Goal: Task Accomplishment & Management: Complete application form

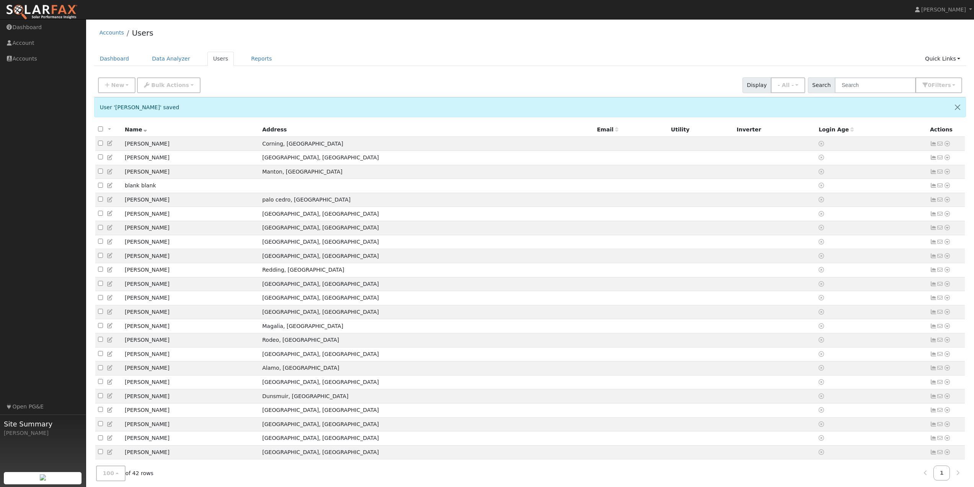
scroll to position [301, 0]
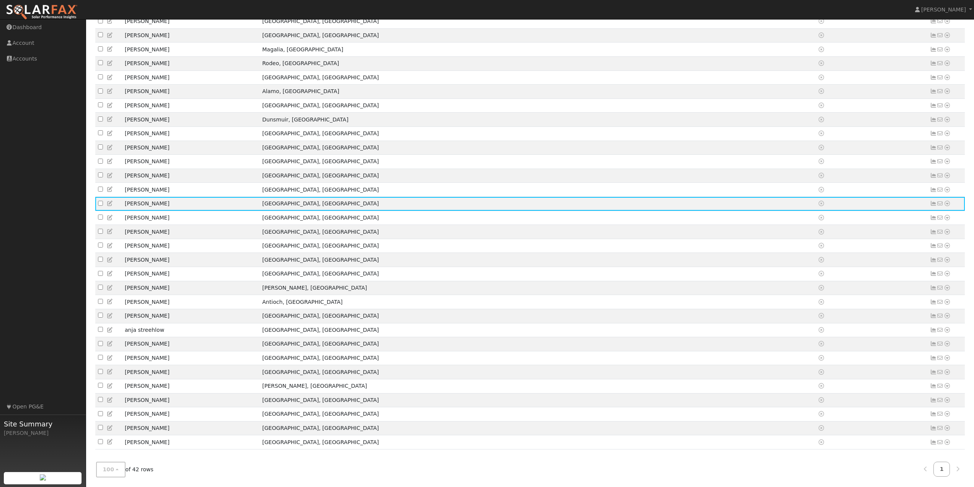
click at [208, 10] on nav "Garrett Lewis Garrett Lewis Profile Help Center Terms Of Service See What's New…" at bounding box center [487, 10] width 974 height 20
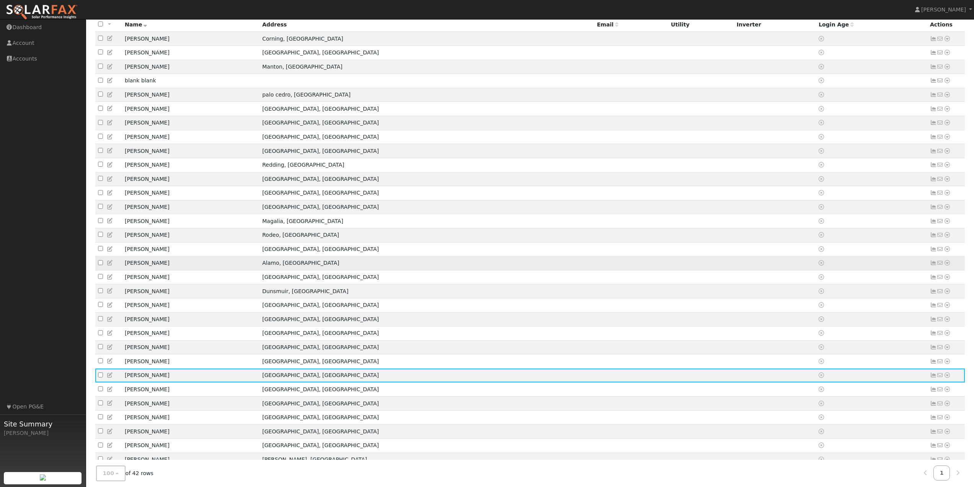
scroll to position [0, 0]
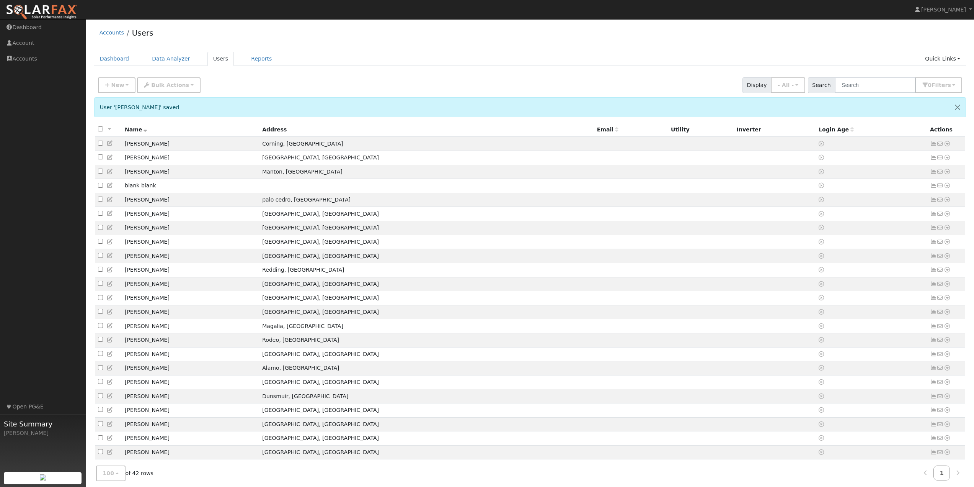
click at [185, 46] on div "Accounts Users" at bounding box center [530, 34] width 873 height 23
click at [48, 28] on link "Dashboard" at bounding box center [43, 28] width 86 height 16
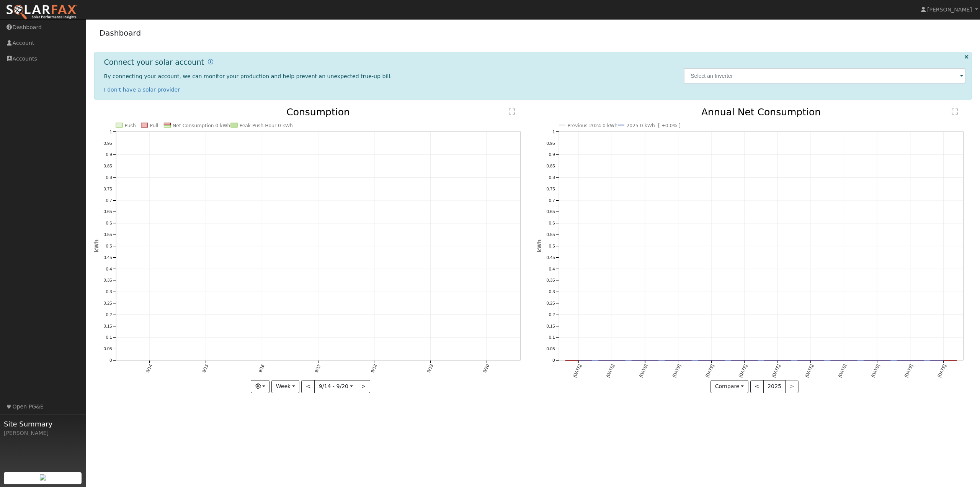
click at [560, 49] on div "Dashboard Connect your solar account By connecting your account, we can monitor…" at bounding box center [533, 213] width 886 height 381
click at [966, 57] on icon at bounding box center [966, 57] width 4 height 6
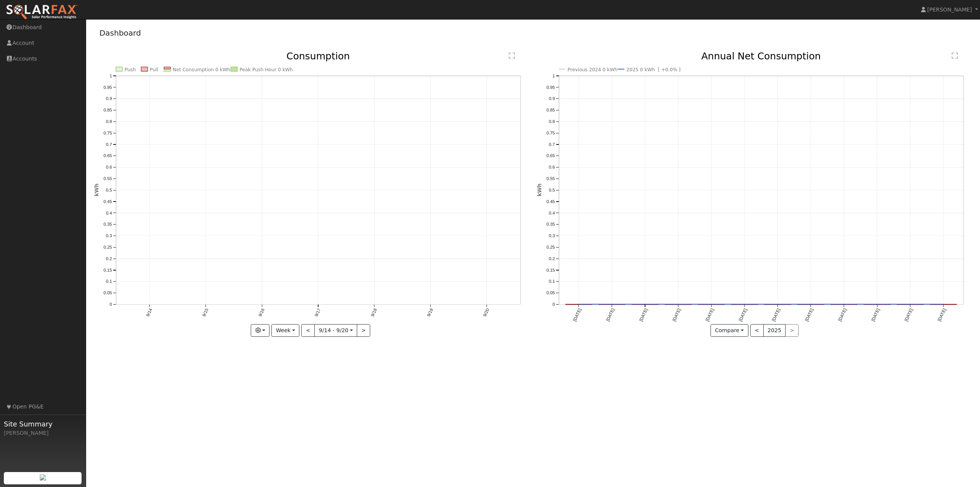
click at [544, 43] on div "Dashboard" at bounding box center [533, 34] width 878 height 23
click at [461, 31] on div "Dashboard" at bounding box center [533, 34] width 878 height 23
click at [424, 37] on div "Dashboard" at bounding box center [533, 34] width 878 height 23
drag, startPoint x: 214, startPoint y: 24, endPoint x: 179, endPoint y: 33, distance: 36.2
click at [206, 29] on div "Dashboard" at bounding box center [533, 34] width 878 height 23
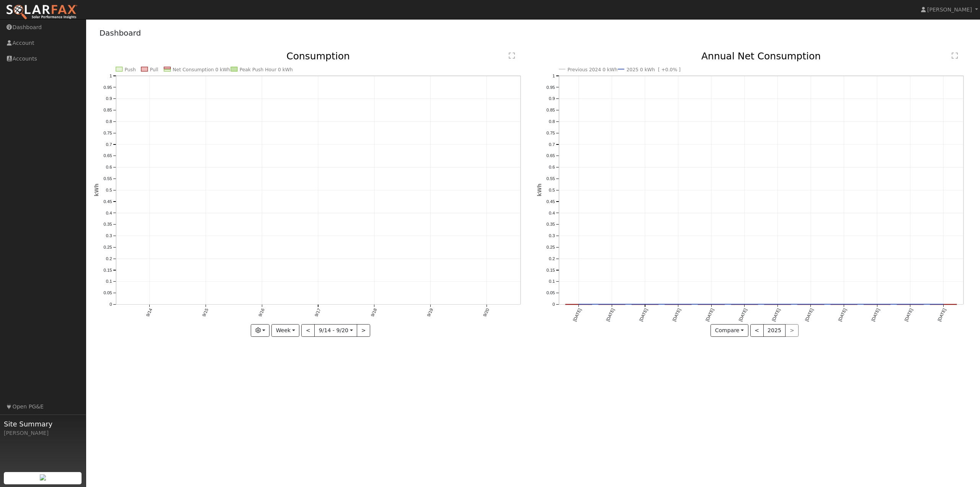
click at [60, 11] on img at bounding box center [42, 12] width 72 height 16
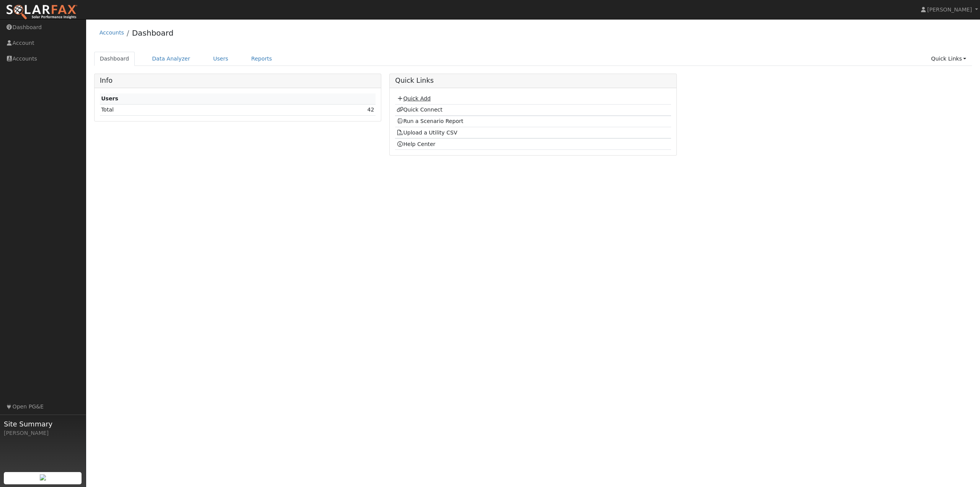
click at [417, 97] on link "Quick Add" at bounding box center [414, 98] width 34 height 6
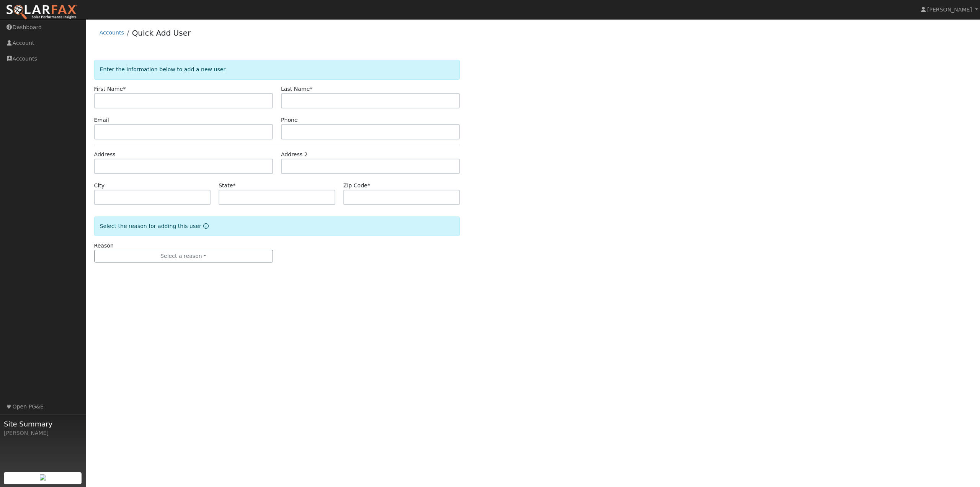
click at [168, 108] on form "Enter the information below to add a new user First Name * Last Name * Email Ph…" at bounding box center [277, 169] width 366 height 218
click at [166, 107] on input "text" at bounding box center [183, 100] width 179 height 15
click at [122, 98] on input "text" at bounding box center [183, 100] width 179 height 15
type input "frank"
type input "davis"
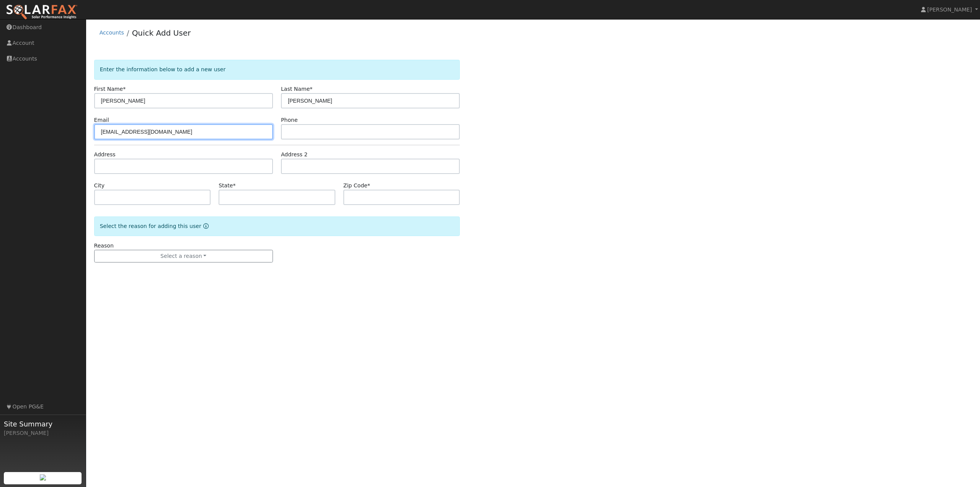
type input "glewis656@live.com"
click at [302, 124] on input "text" at bounding box center [370, 131] width 179 height 15
type input "5105417993"
click at [149, 168] on input "text" at bounding box center [183, 166] width 179 height 15
click at [138, 163] on input "text" at bounding box center [183, 166] width 179 height 15
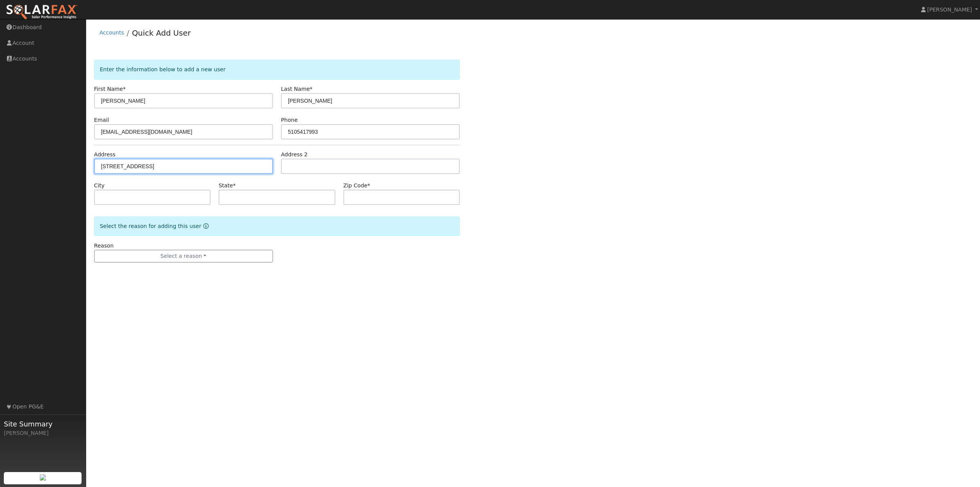
type input "[STREET_ADDRESS]"
type input "Belmont"
type input "CA"
type input "94002"
click at [497, 265] on div "Enter the information below to add a new user First Name * frank Last Name * da…" at bounding box center [533, 169] width 878 height 218
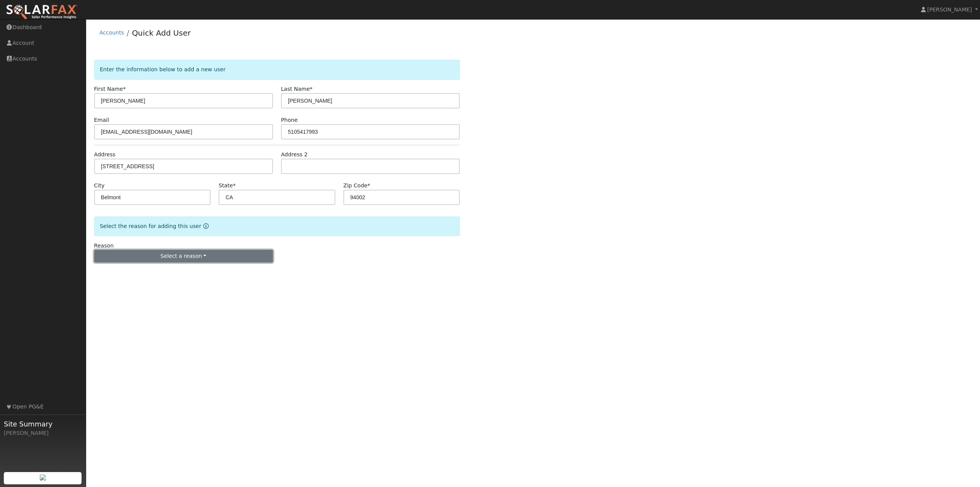
click at [181, 254] on button "Select a reason" at bounding box center [183, 256] width 179 height 13
click at [126, 283] on link "New customer adding solar" at bounding box center [137, 282] width 85 height 11
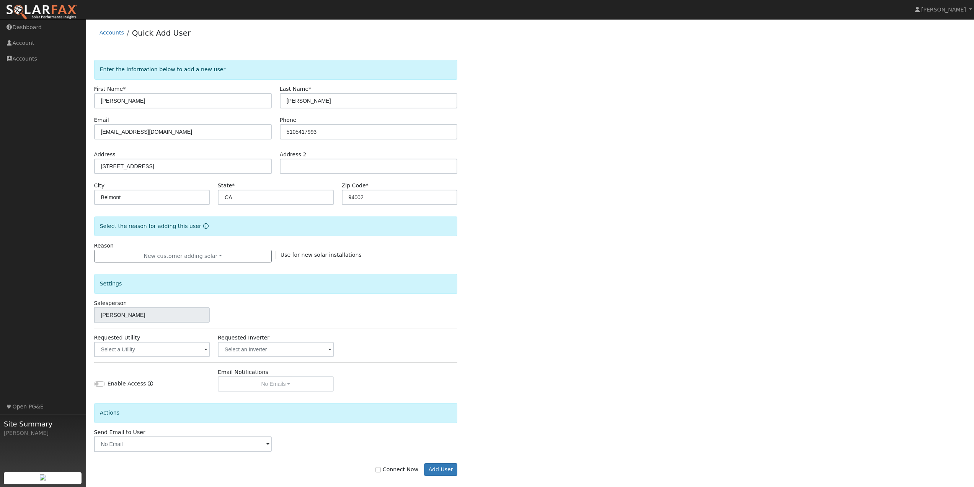
click at [602, 338] on div "Enter the information below to add a new user First Name * frank Last Name * da…" at bounding box center [530, 275] width 873 height 431
click at [140, 347] on input "text" at bounding box center [152, 349] width 116 height 15
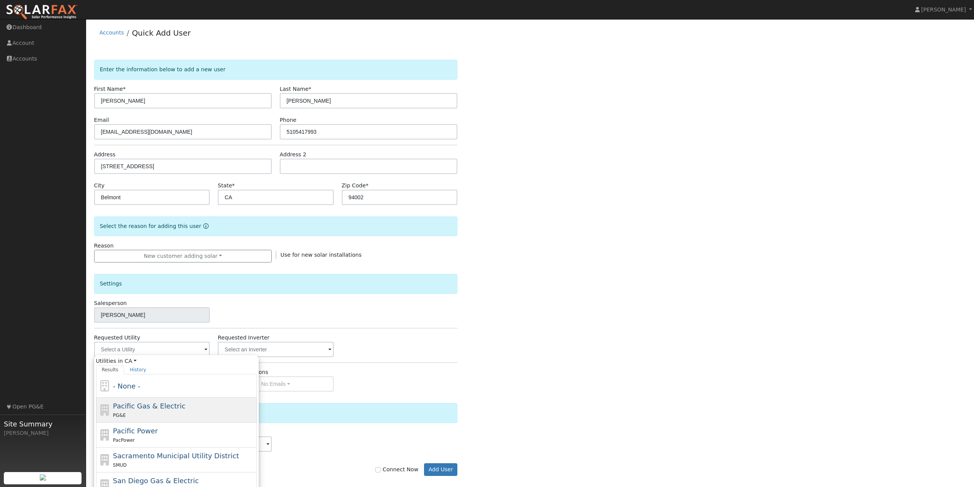
click at [150, 411] on div "PG&E" at bounding box center [184, 415] width 142 height 8
type input "Pacific Gas & Electric"
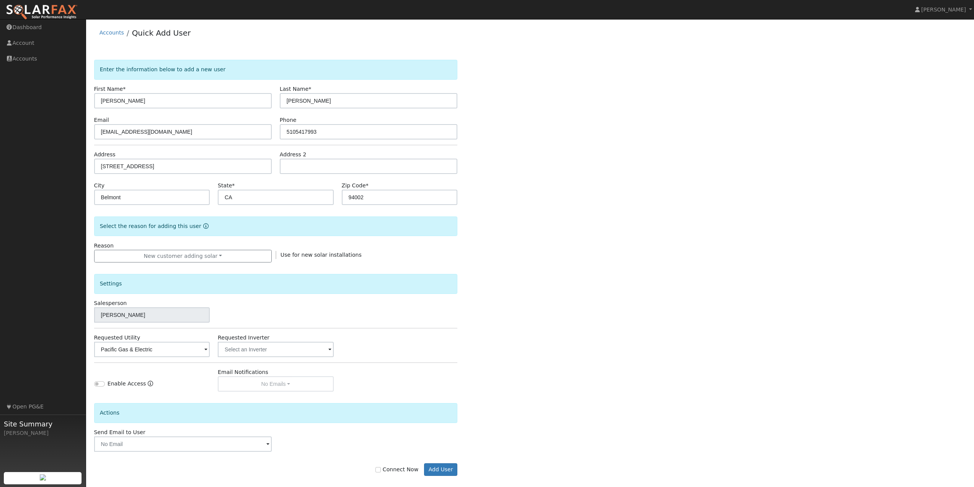
click at [459, 344] on div "Requested Utility Pacific Gas & Electric Requested Inverter" at bounding box center [276, 344] width 372 height 23
click at [304, 349] on input "text" at bounding box center [276, 349] width 116 height 15
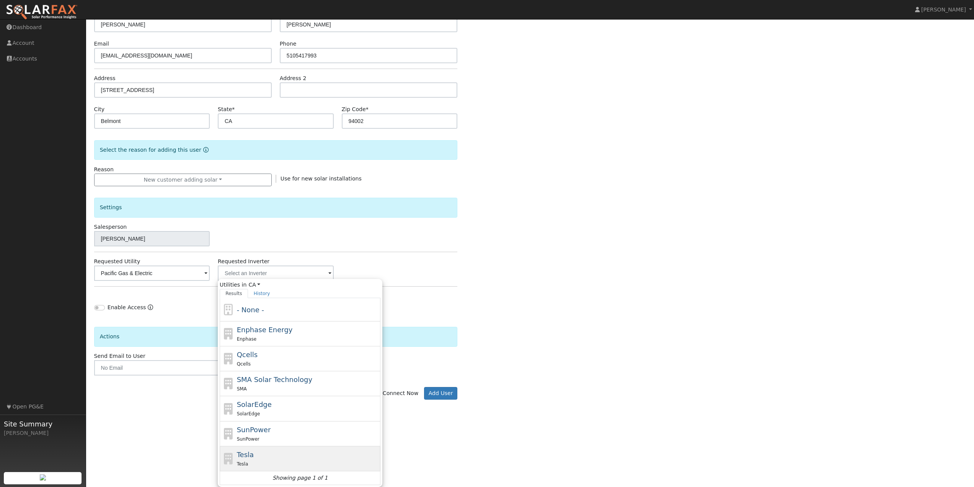
click at [260, 458] on div "Tesla Tesla" at bounding box center [308, 458] width 142 height 18
type input "Tesla"
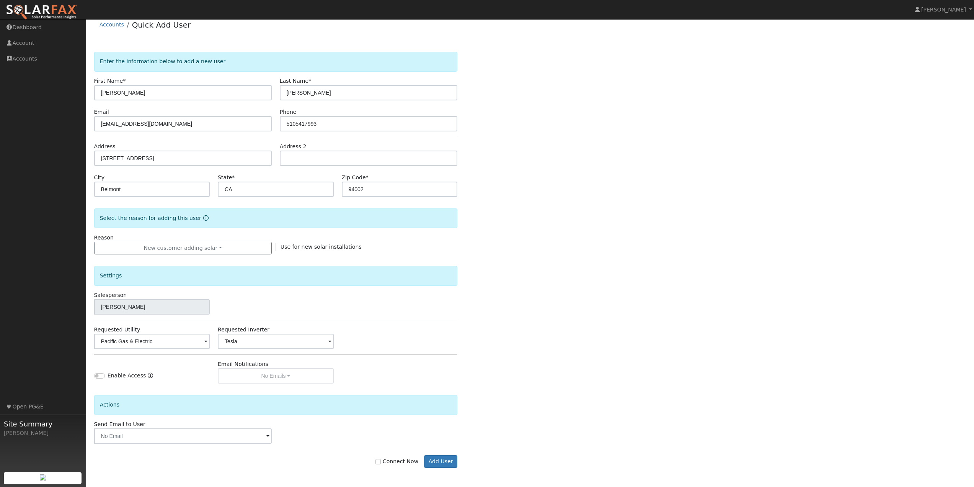
click at [619, 315] on div "Enter the information below to add a new user First Name * frank Last Name * da…" at bounding box center [530, 267] width 873 height 431
click at [381, 461] on input "Connect Now" at bounding box center [378, 461] width 5 height 5
checkbox input "true"
click at [572, 339] on div "Enter the information below to add a new user First Name * frank Last Name * da…" at bounding box center [530, 267] width 873 height 431
click at [592, 419] on div "Enter the information below to add a new user First Name * frank Last Name * da…" at bounding box center [530, 267] width 873 height 431
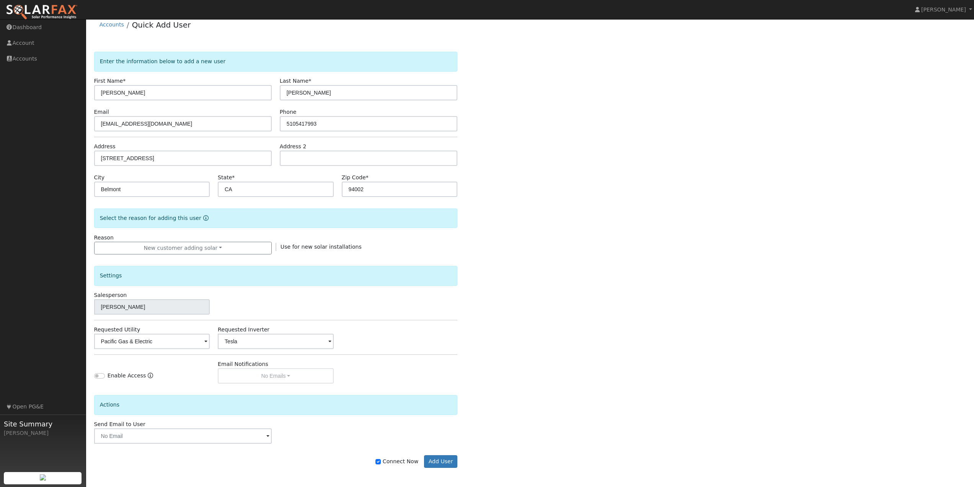
click at [546, 428] on div "Enter the information below to add a new user First Name * frank Last Name * da…" at bounding box center [530, 267] width 873 height 431
click at [453, 459] on button "Add User" at bounding box center [440, 461] width 33 height 13
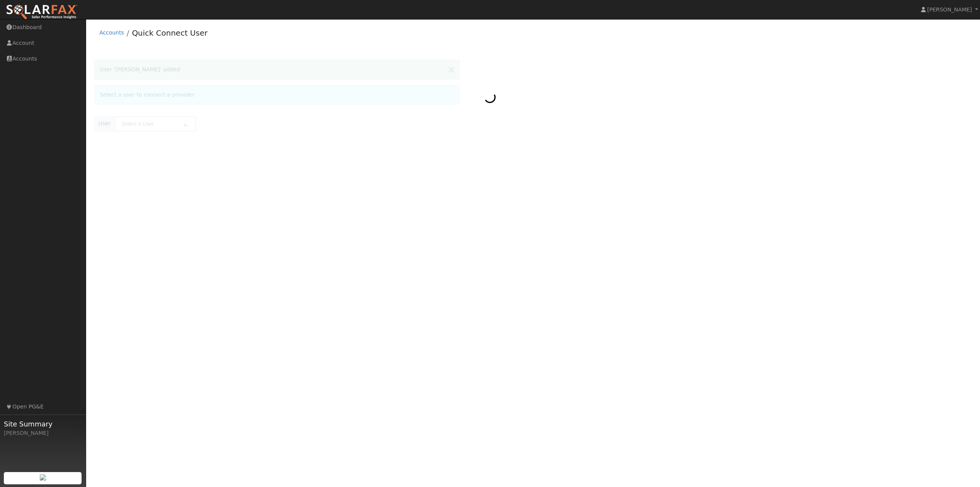
type input "[PERSON_NAME]"
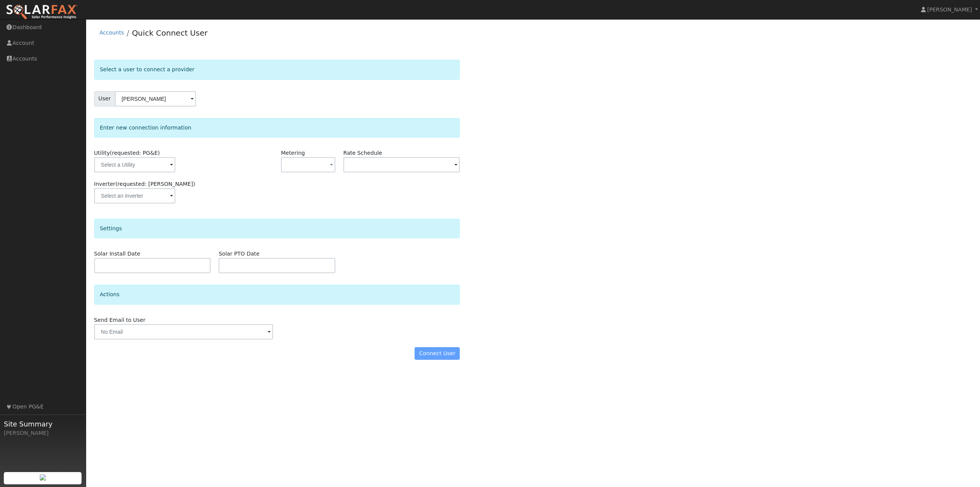
drag, startPoint x: 200, startPoint y: 178, endPoint x: 179, endPoint y: 172, distance: 21.7
click at [211, 175] on div "Utility (requested: PG&E)" at bounding box center [152, 164] width 125 height 31
click at [155, 168] on input "text" at bounding box center [134, 164] width 81 height 15
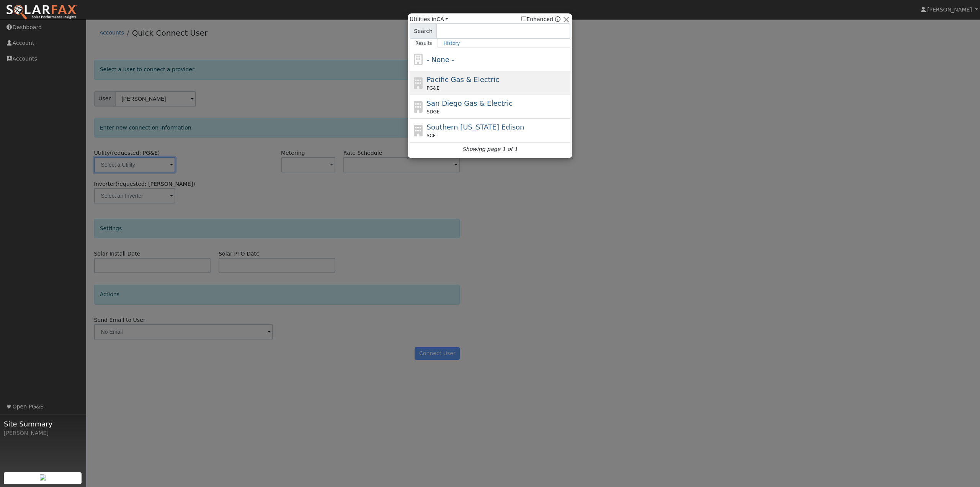
click at [433, 82] on span "Pacific Gas & Electric" at bounding box center [463, 79] width 72 height 8
type input "PG&E"
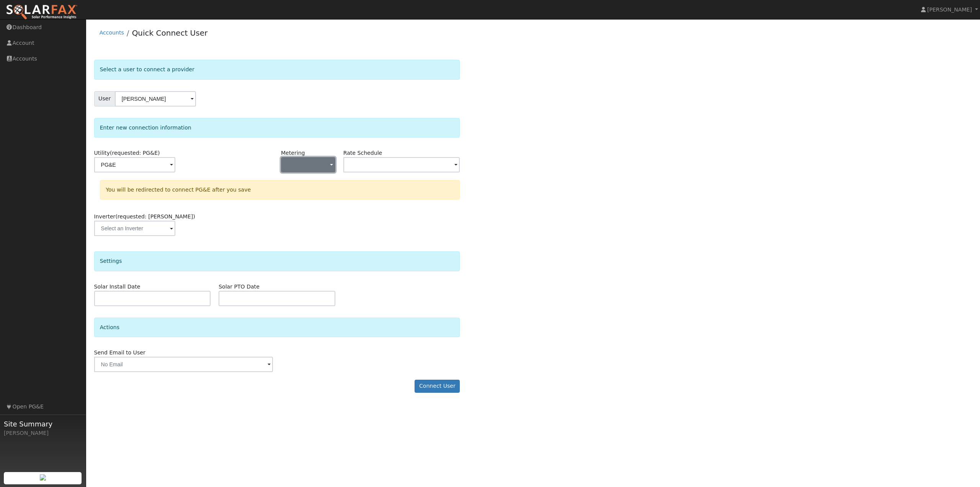
click at [317, 168] on button "button" at bounding box center [308, 164] width 54 height 15
click at [302, 196] on link "NEM" at bounding box center [307, 192] width 53 height 11
click at [416, 168] on input "text" at bounding box center [401, 164] width 117 height 15
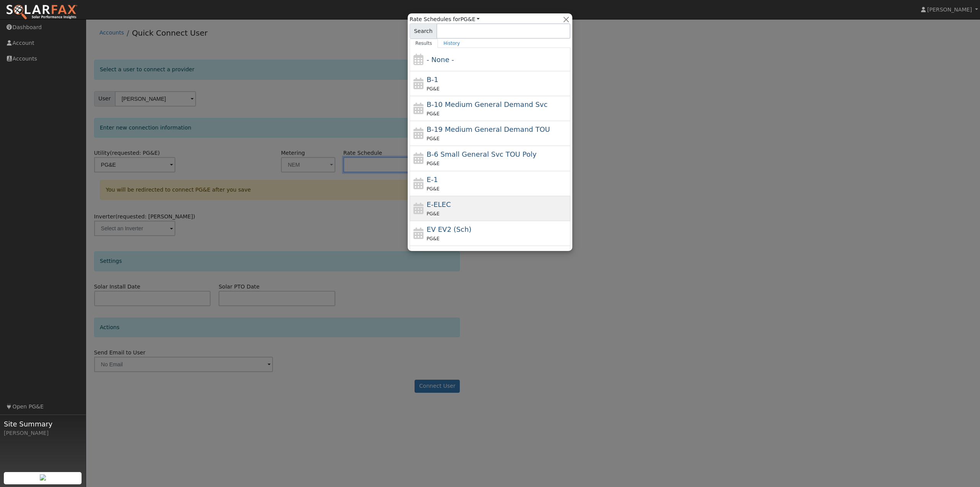
click at [461, 208] on div "E-ELEC PG&E" at bounding box center [498, 208] width 142 height 18
type input "E-ELEC"
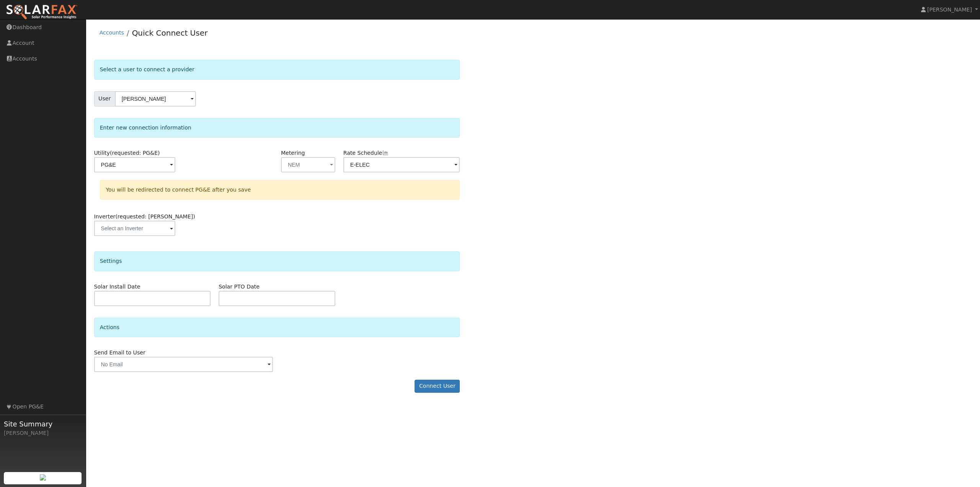
click at [517, 233] on div "Select a user to connect a provider User [PERSON_NAME] Account Default Account …" at bounding box center [533, 230] width 878 height 340
click at [327, 208] on div "Utility (requested: PG&E) PG&E Metering NEM - None - NEM NBT Rate Schedule E-EL…" at bounding box center [277, 196] width 366 height 95
click at [443, 387] on button "Connect User" at bounding box center [437, 385] width 45 height 13
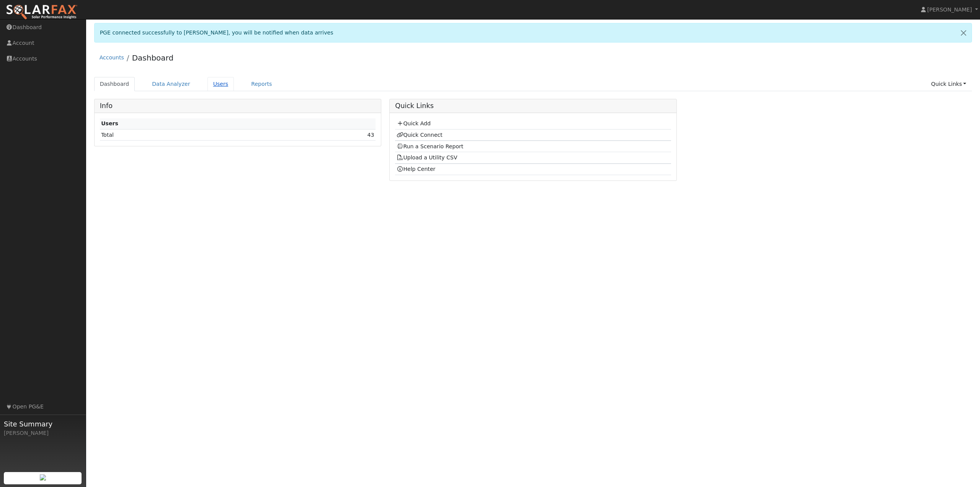
click at [208, 88] on link "Users" at bounding box center [221, 84] width 27 height 14
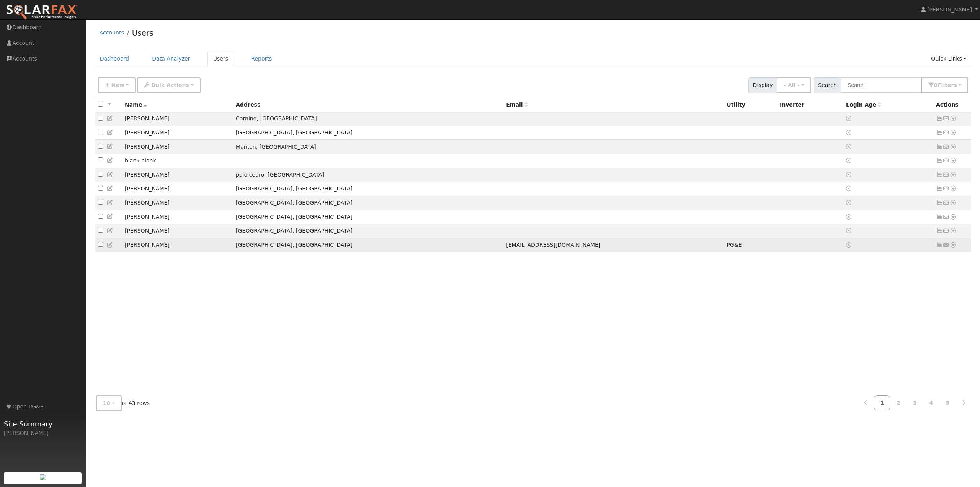
click at [954, 247] on icon at bounding box center [953, 244] width 7 height 5
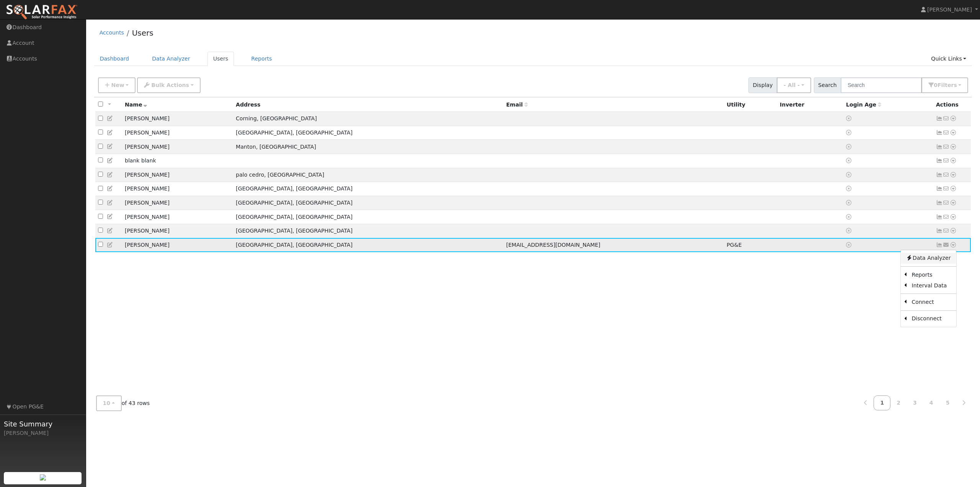
click at [935, 263] on link "Data Analyzer" at bounding box center [928, 258] width 56 height 11
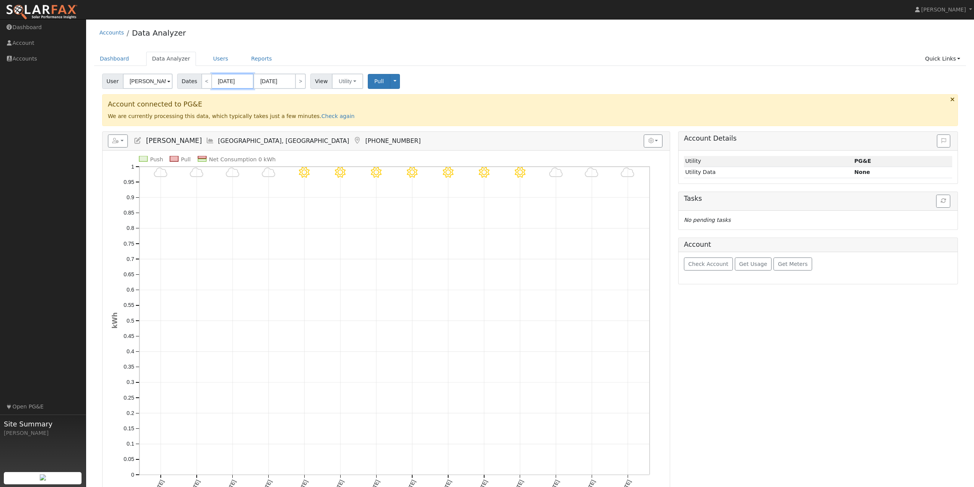
click at [221, 80] on input "[DATE]" at bounding box center [233, 81] width 42 height 15
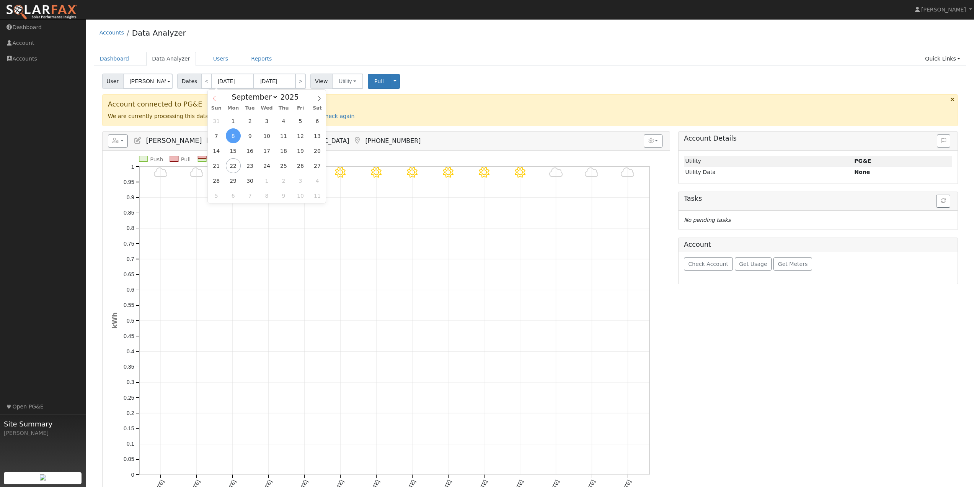
click at [214, 99] on icon at bounding box center [214, 98] width 3 height 5
select select "7"
click at [217, 198] on span "31" at bounding box center [216, 195] width 15 height 15
type input "[DATE]"
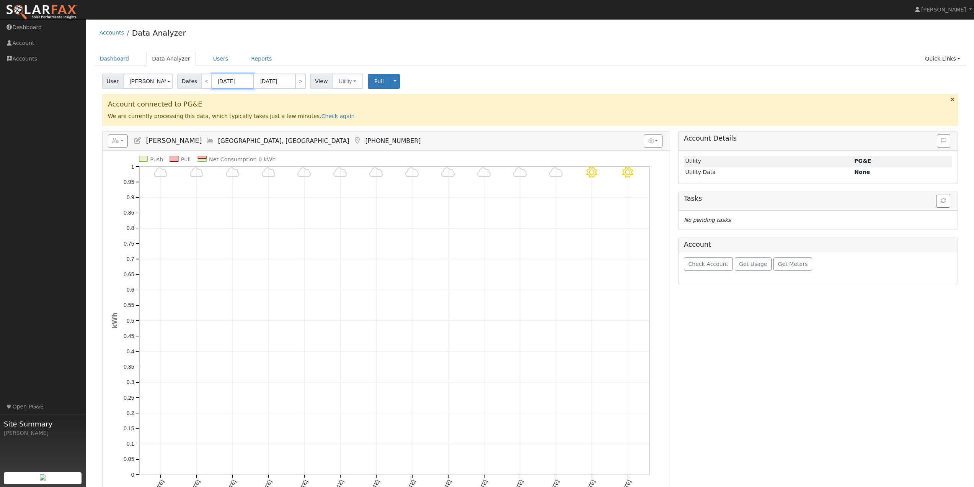
click at [243, 81] on input "[DATE]" at bounding box center [233, 81] width 42 height 15
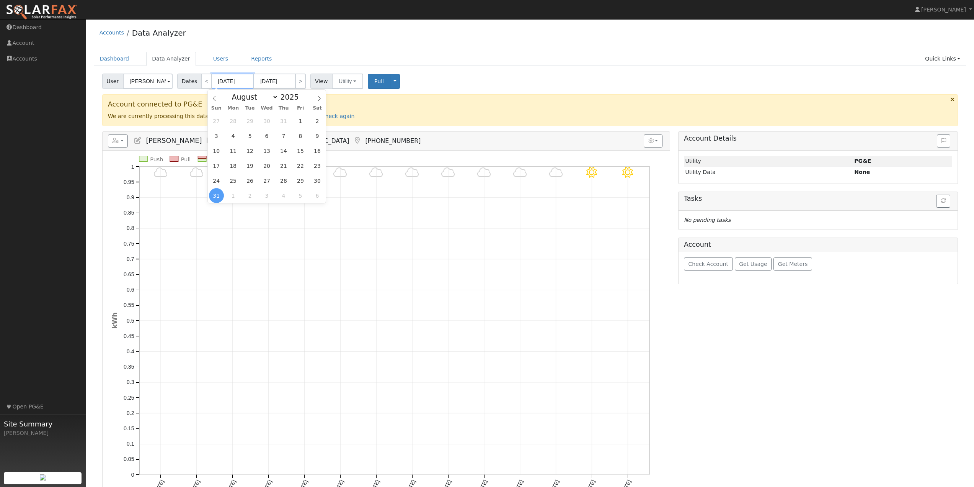
type input "09/13/0202"
type input "202"
type input "08/31/202"
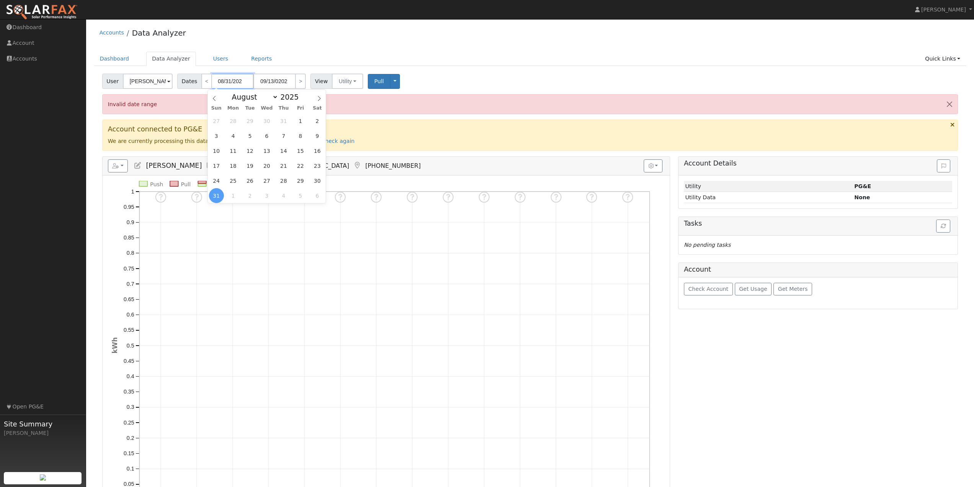
type input "[DATE]"
type input "2024"
type input "[DATE]"
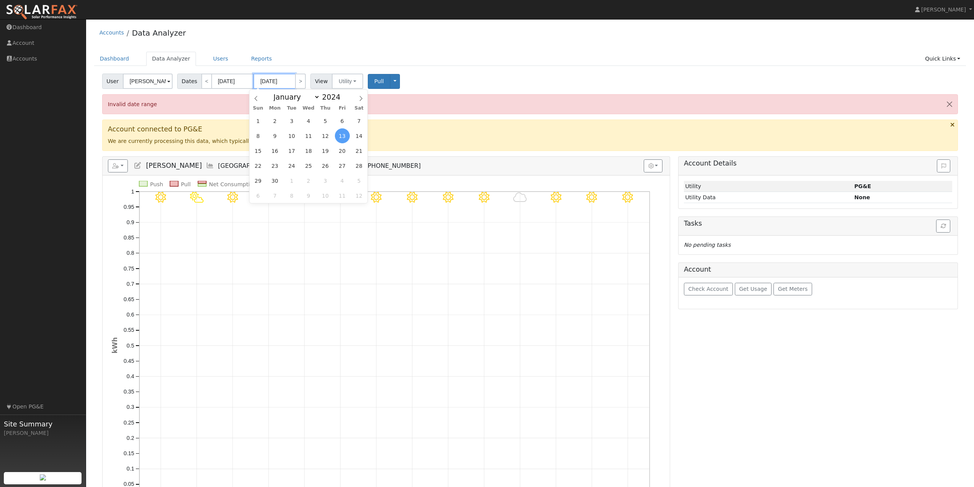
click at [283, 80] on input "[DATE]" at bounding box center [274, 81] width 42 height 15
click at [343, 137] on span "13" at bounding box center [342, 135] width 15 height 15
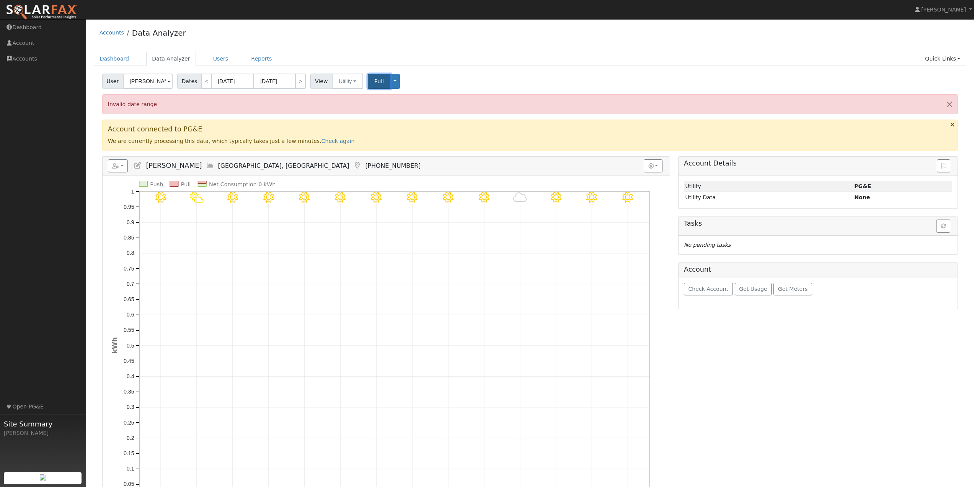
click at [374, 84] on span "Pull" at bounding box center [379, 81] width 10 height 6
click at [430, 67] on div "Dashboard Data Analyzer Users Reports Quick Links Quick Add Quick Connect Run a…" at bounding box center [530, 63] width 873 height 22
click at [286, 81] on input "[DATE]" at bounding box center [274, 81] width 42 height 15
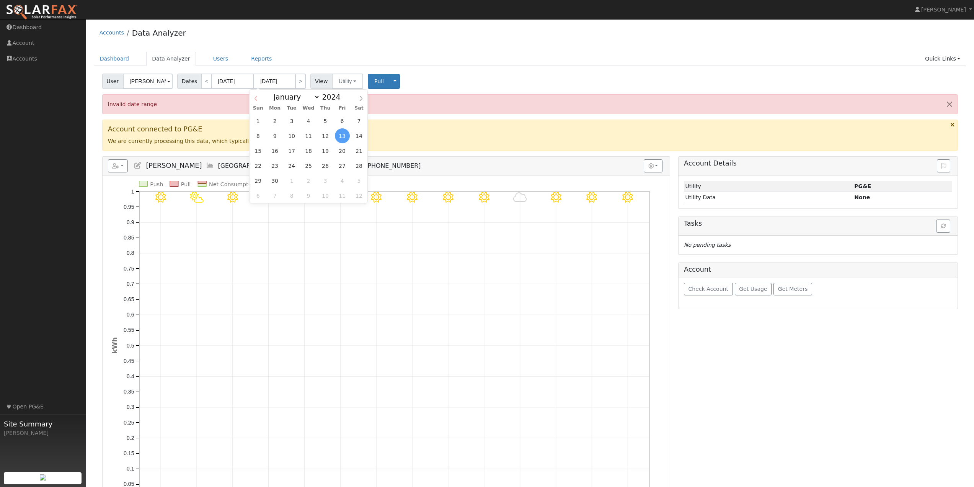
click at [255, 99] on icon at bounding box center [256, 98] width 3 height 5
select select "7"
click at [357, 182] on span "31" at bounding box center [358, 180] width 15 height 15
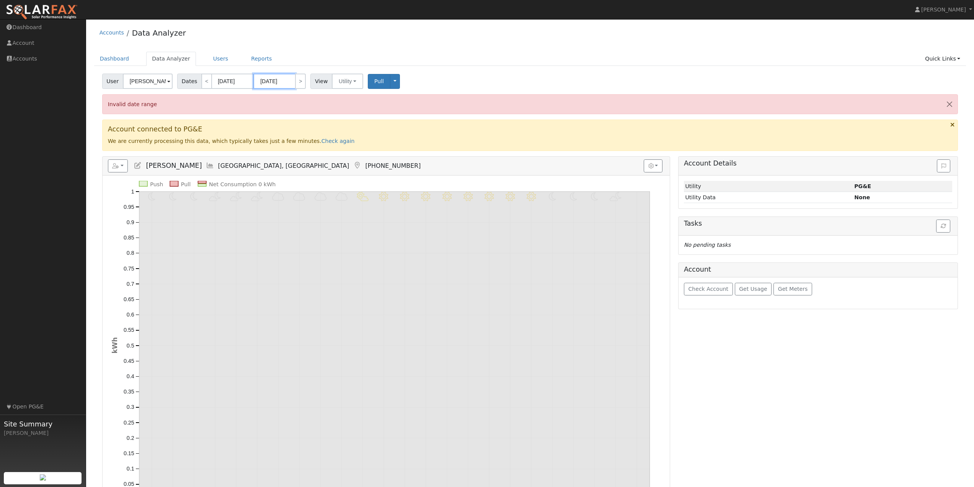
click at [286, 82] on input "[DATE]" at bounding box center [274, 81] width 42 height 15
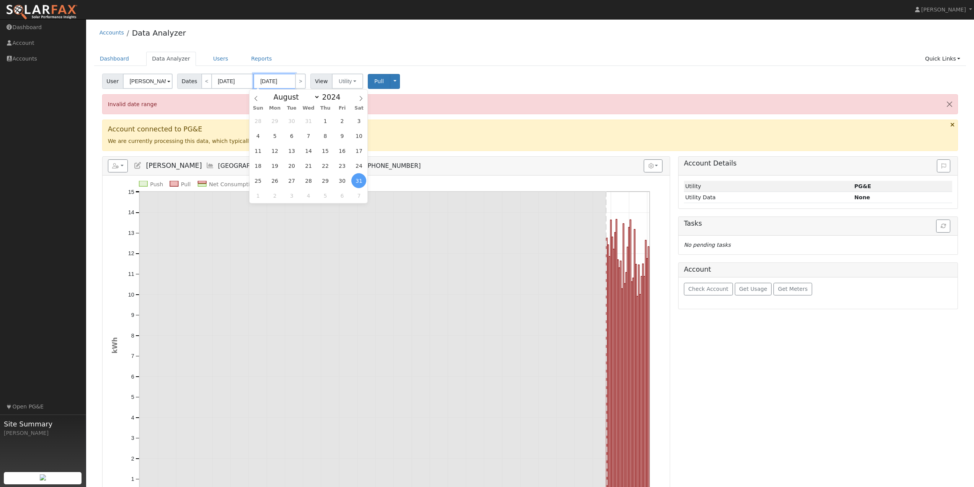
type input "[DATE]"
click at [512, 53] on ul "Dashboard Data Analyzer Users Reports Quick Links Quick Add Quick Connect Run a…" at bounding box center [530, 59] width 873 height 14
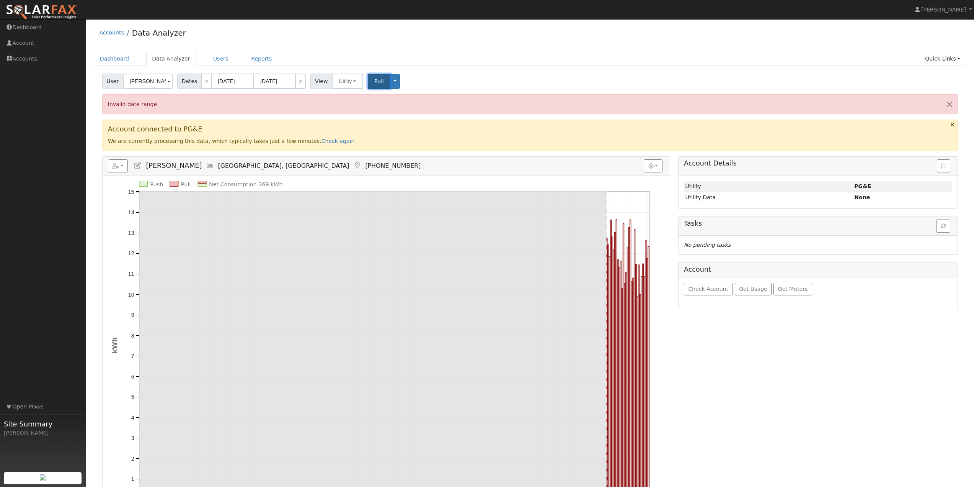
click at [368, 85] on button "Pull" at bounding box center [379, 81] width 23 height 15
click at [374, 82] on span "Pull" at bounding box center [379, 81] width 10 height 6
click at [477, 44] on div "Accounts Data Analyzer" at bounding box center [530, 34] width 873 height 23
click at [322, 138] on link "Check again" at bounding box center [338, 141] width 33 height 6
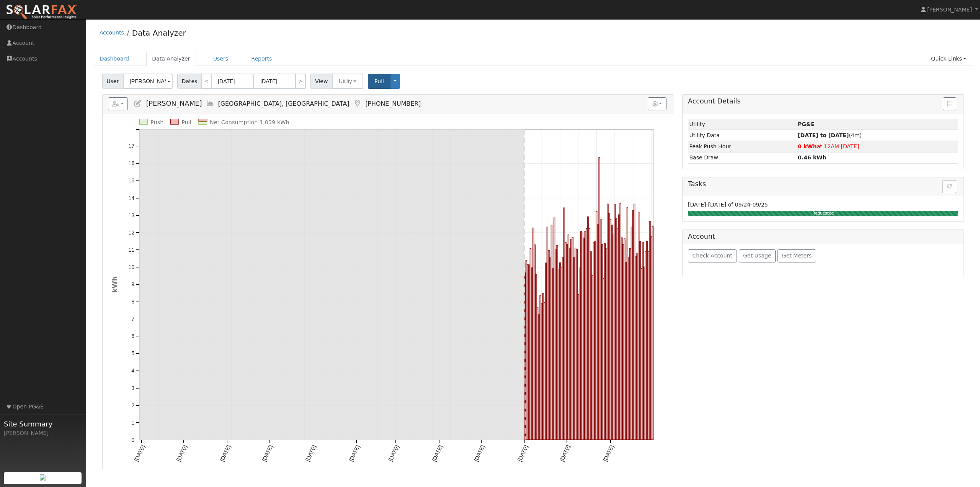
click at [523, 53] on ul "Dashboard Data Analyzer Users Reports Quick Links Quick Add Quick Connect Run a…" at bounding box center [533, 59] width 878 height 14
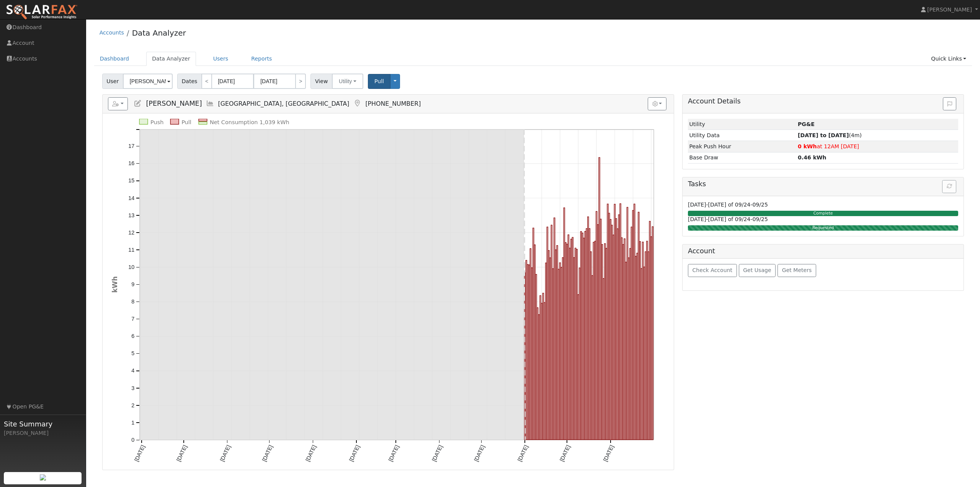
click at [487, 50] on div "Accounts Data Analyzer Dashboard Data Analyzer Users Reports Quick Links Quick …" at bounding box center [533, 246] width 886 height 447
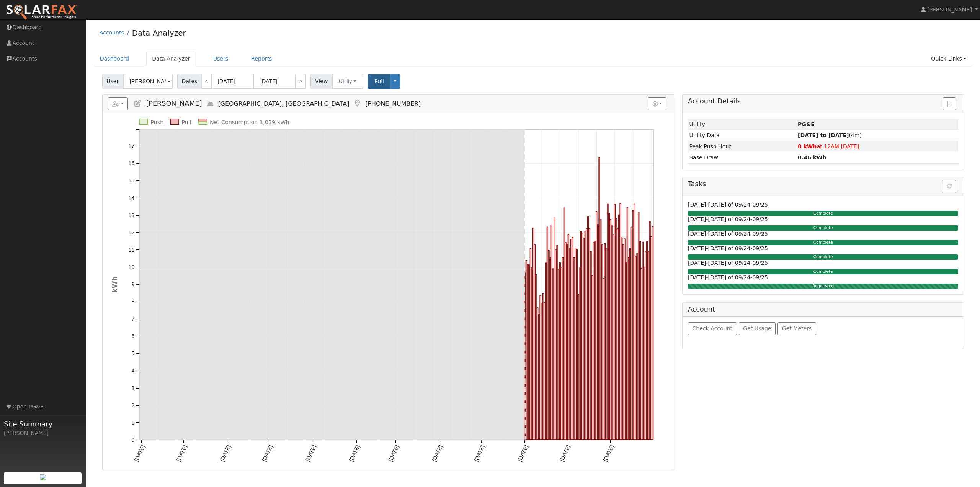
click at [799, 425] on div "Account Details Issue History Date By Flag Comment Type No Issue History Loadin…" at bounding box center [823, 281] width 290 height 375
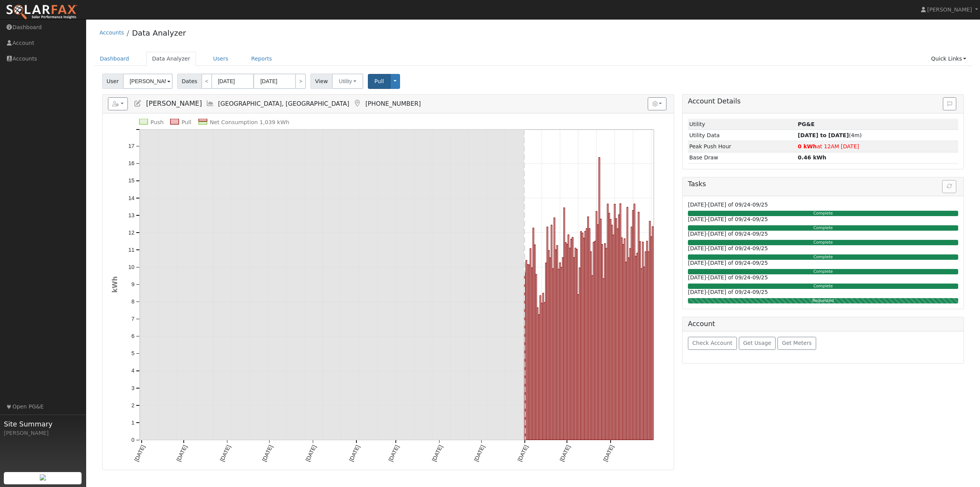
click at [724, 418] on div "Account Details Issue History Date By Flag Comment Type No Issue History Loadin…" at bounding box center [823, 281] width 290 height 375
click at [467, 46] on div "Accounts Data Analyzer" at bounding box center [533, 34] width 878 height 23
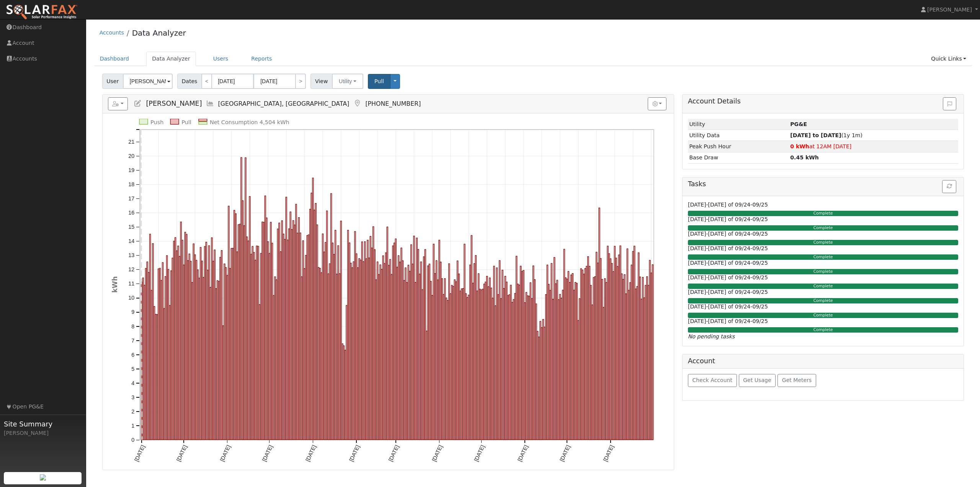
click at [417, 30] on div "Accounts Data Analyzer" at bounding box center [533, 34] width 878 height 23
click at [428, 40] on div "Accounts Data Analyzer" at bounding box center [533, 34] width 878 height 23
click at [423, 49] on div "Accounts Data Analyzer Dashboard Data Analyzer Users Reports Quick Links Quick …" at bounding box center [533, 246] width 886 height 447
click at [734, 463] on div "Account Details Issue History Date By Flag Comment Type No Issue History Loadin…" at bounding box center [823, 281] width 290 height 375
click at [448, 52] on ul "Dashboard Data Analyzer Users Reports Quick Links Quick Add Quick Connect Run a…" at bounding box center [533, 59] width 878 height 14
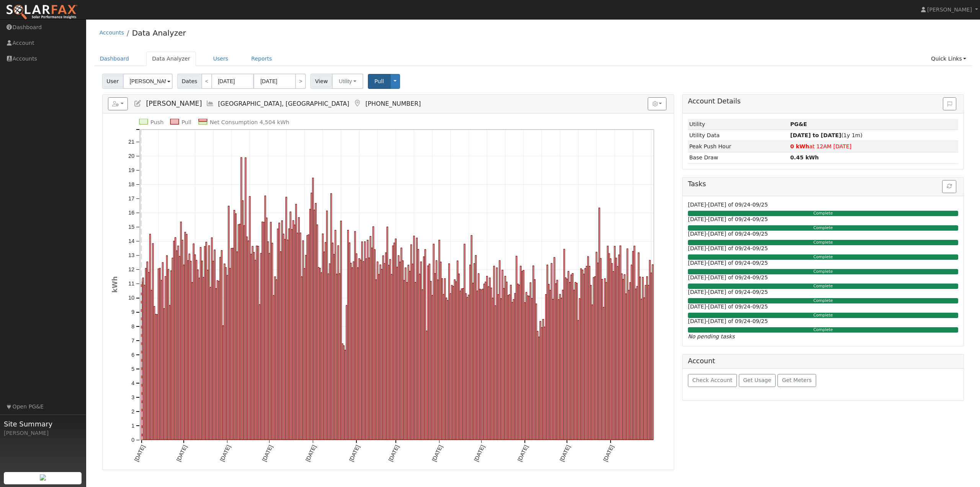
click at [331, 34] on div "Accounts Data Analyzer" at bounding box center [533, 34] width 878 height 23
click at [199, 33] on div "Accounts Data Analyzer" at bounding box center [533, 34] width 878 height 23
